Goal: Information Seeking & Learning: Learn about a topic

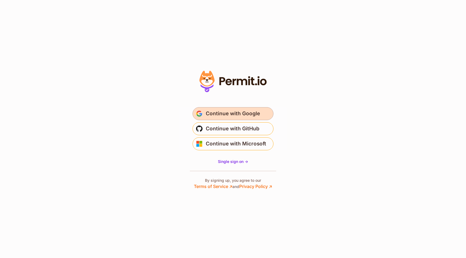
click at [230, 112] on span "Continue with Google" at bounding box center [233, 113] width 54 height 9
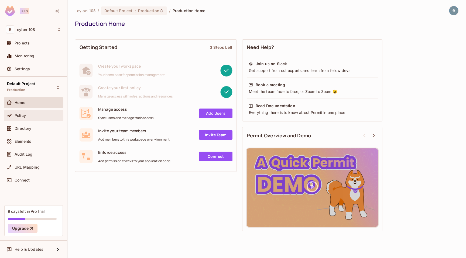
click at [43, 116] on div "Policy" at bounding box center [38, 115] width 47 height 4
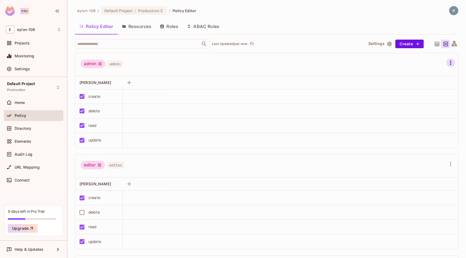
click at [451, 61] on icon "button" at bounding box center [450, 63] width 6 height 6
click at [435, 93] on li "Allow All" at bounding box center [423, 96] width 54 height 12
click at [131, 81] on icon "button" at bounding box center [129, 83] width 6 height 6
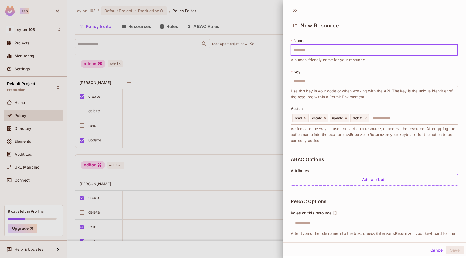
click at [223, 66] on div at bounding box center [233, 129] width 466 height 258
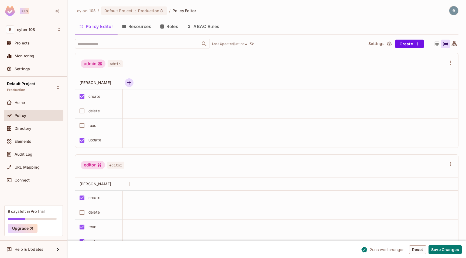
click at [132, 82] on icon "button" at bounding box center [129, 83] width 6 height 6
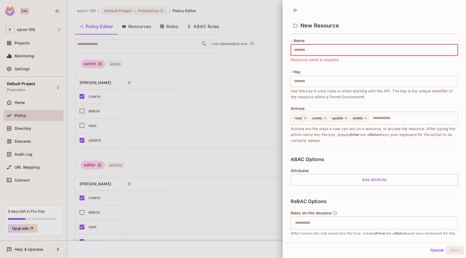
scroll to position [38, 0]
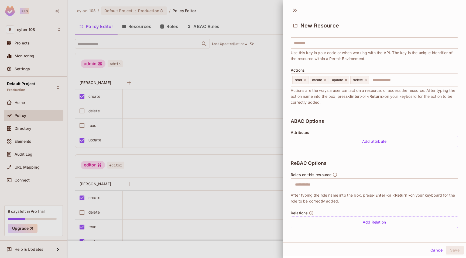
click at [157, 161] on div at bounding box center [233, 129] width 466 height 258
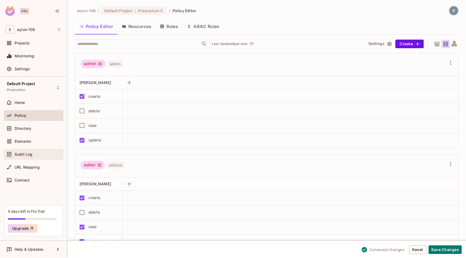
click at [25, 155] on span "Audit Log" at bounding box center [24, 154] width 18 height 4
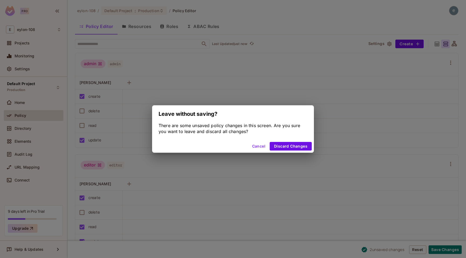
click at [34, 163] on div "Leave without saving? There are some unsaved policy changes in this screen. Are…" at bounding box center [233, 129] width 466 height 258
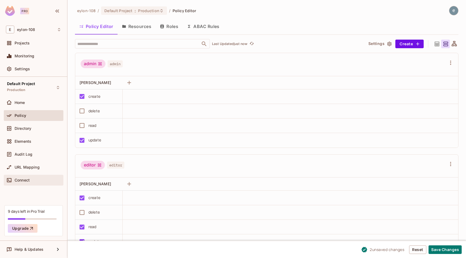
click at [34, 182] on div "Connect" at bounding box center [38, 180] width 47 height 4
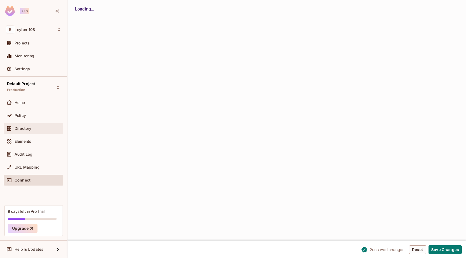
click at [35, 130] on div "Directory" at bounding box center [38, 128] width 47 height 4
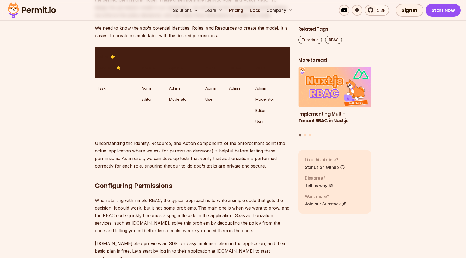
scroll to position [768, 0]
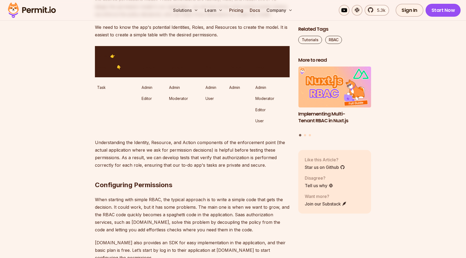
click at [113, 59] on p "Action 👉" at bounding box center [117, 56] width 40 height 6
drag, startPoint x: 112, startPoint y: 56, endPoint x: 134, endPoint y: 56, distance: 22.1
click at [134, 56] on p "Action 👉" at bounding box center [117, 56] width 40 height 6
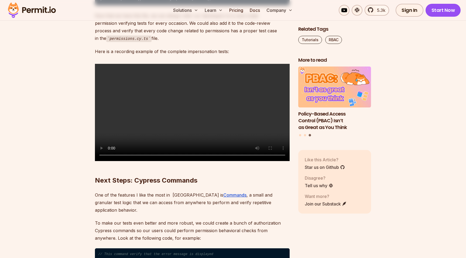
scroll to position [2343, 0]
